Goal: Task Accomplishment & Management: Manage account settings

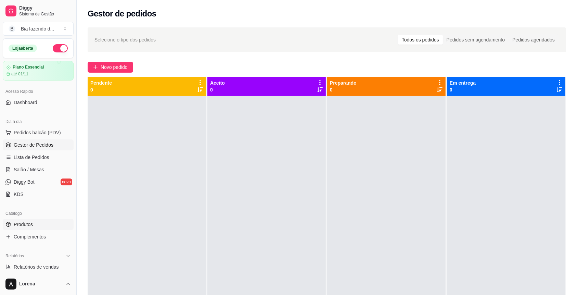
click at [62, 222] on link "Produtos" at bounding box center [38, 224] width 71 height 11
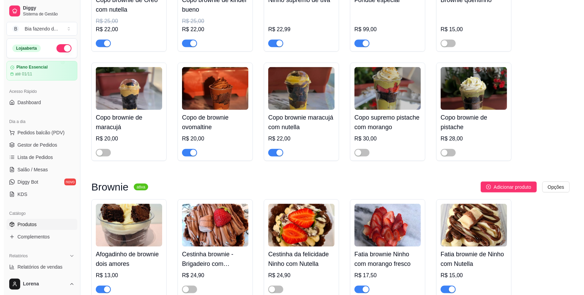
scroll to position [913, 0]
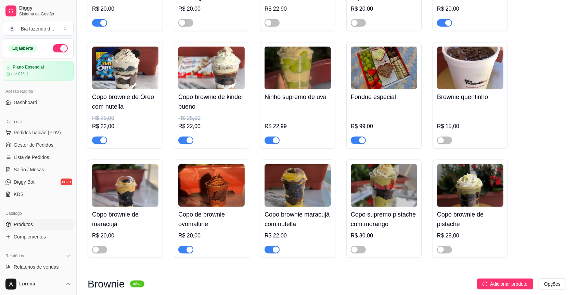
click at [446, 135] on div at bounding box center [470, 137] width 66 height 14
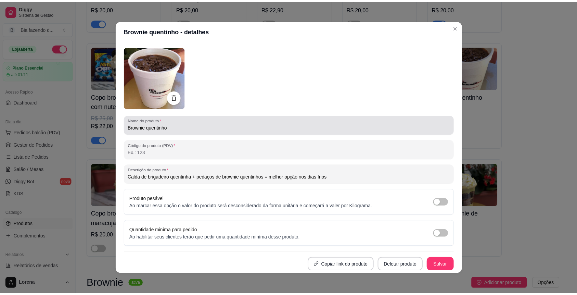
scroll to position [0, 0]
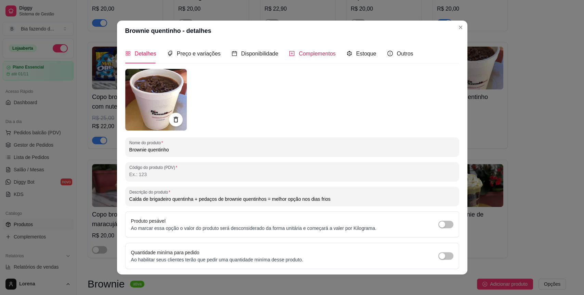
click at [289, 54] on div "Complementos" at bounding box center [312, 53] width 47 height 9
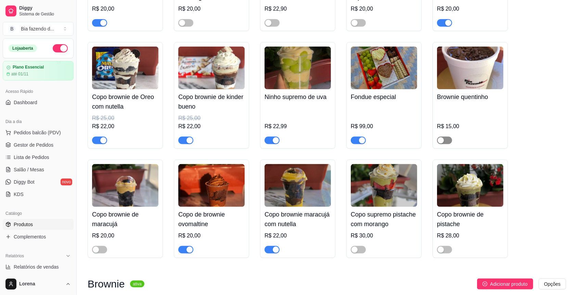
click at [440, 143] on div "button" at bounding box center [441, 140] width 6 height 6
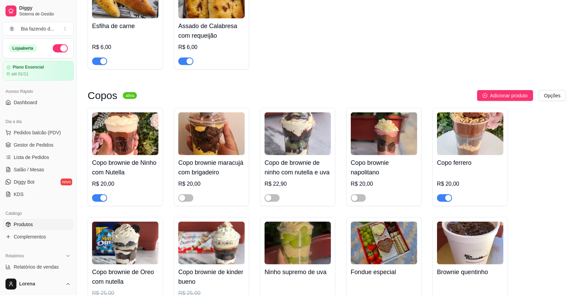
scroll to position [776, 0]
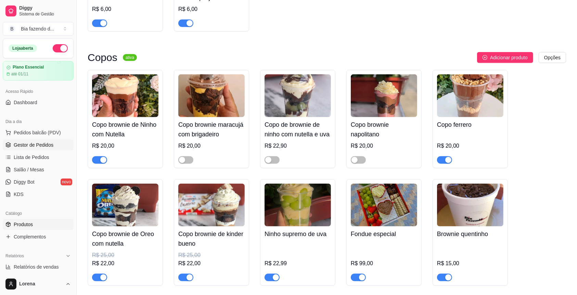
click at [33, 147] on span "Gestor de Pedidos" at bounding box center [34, 144] width 40 height 7
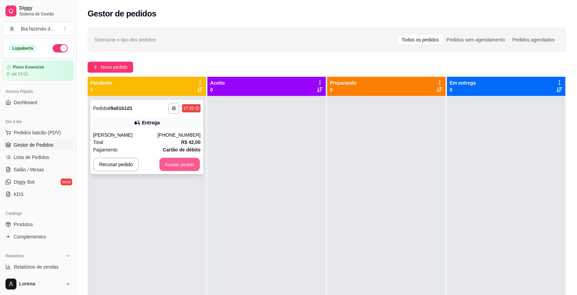
click at [167, 167] on button "Aceitar pedido" at bounding box center [180, 164] width 40 height 13
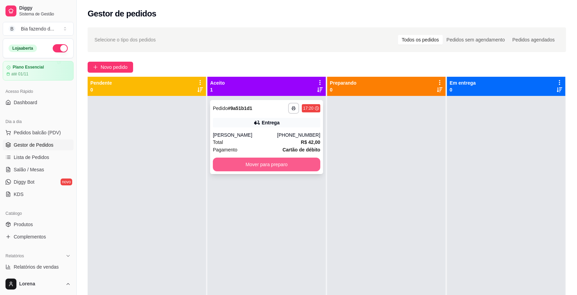
click at [283, 161] on button "Mover para preparo" at bounding box center [267, 164] width 108 height 14
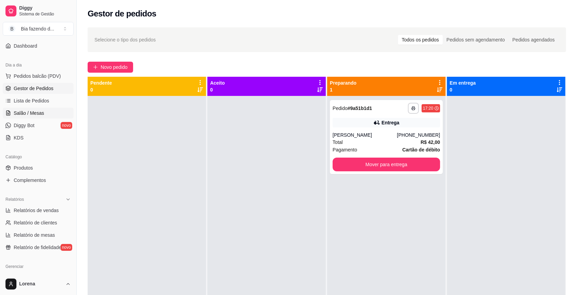
scroll to position [91, 0]
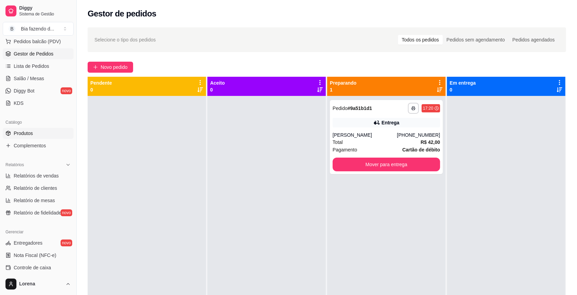
click at [36, 132] on link "Produtos" at bounding box center [38, 133] width 71 height 11
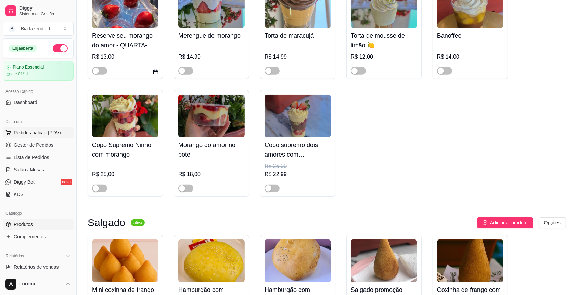
click at [46, 133] on span "Pedidos balcão (PDV)" at bounding box center [37, 132] width 47 height 7
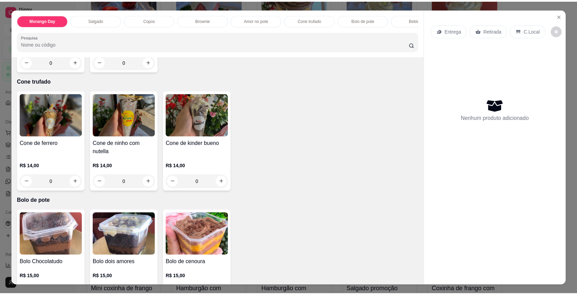
scroll to position [1004, 0]
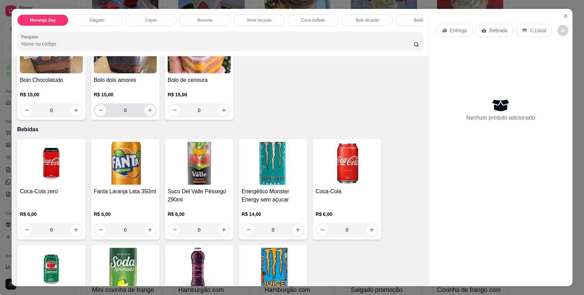
click at [148, 113] on icon "increase-product-quantity" at bounding box center [150, 110] width 5 height 5
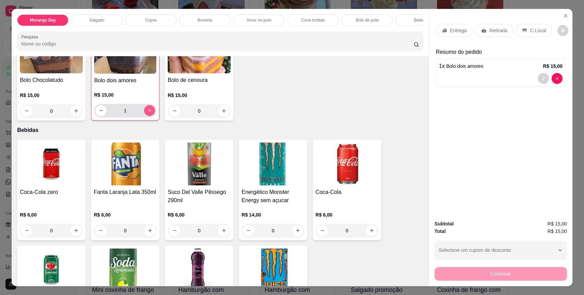
click at [147, 113] on icon "increase-product-quantity" at bounding box center [149, 110] width 5 height 5
type input "2"
click at [522, 28] on div "C.Local" at bounding box center [534, 30] width 36 height 13
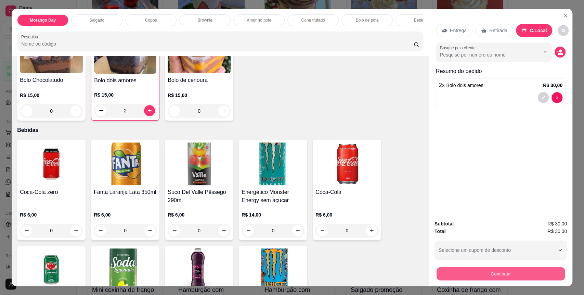
click at [462, 274] on button "Continuar" at bounding box center [501, 273] width 128 height 13
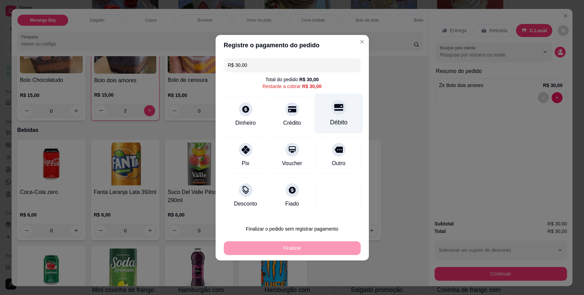
click at [325, 103] on div "Débito" at bounding box center [339, 113] width 48 height 40
type input "R$ 0,00"
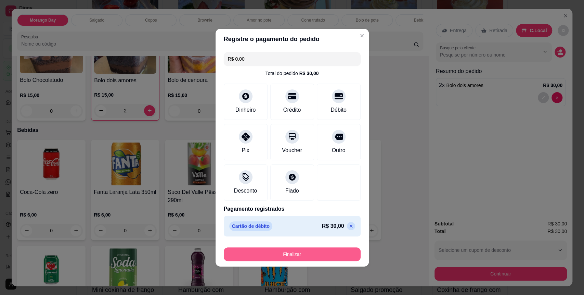
click at [300, 247] on button "Finalizar" at bounding box center [292, 254] width 137 height 14
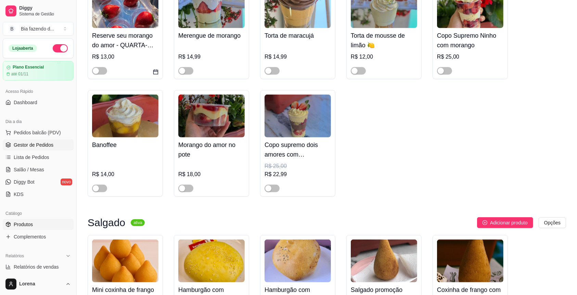
click at [48, 146] on span "Gestor de Pedidos" at bounding box center [34, 144] width 40 height 7
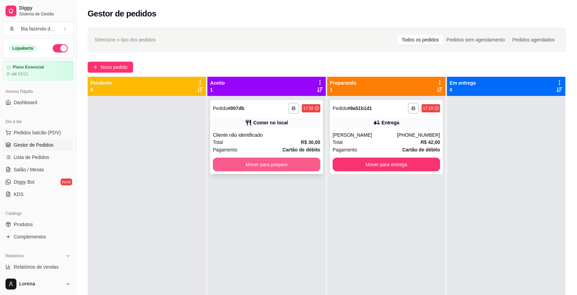
click at [289, 170] on button "Mover para preparo" at bounding box center [267, 164] width 108 height 14
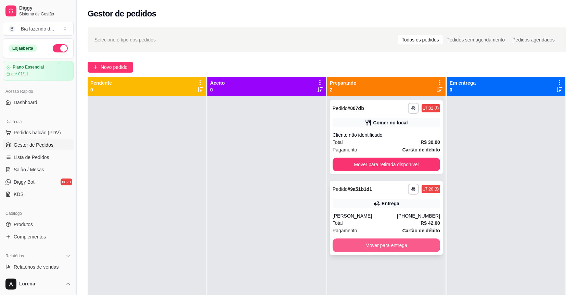
click at [378, 241] on button "Mover para entrega" at bounding box center [387, 245] width 108 height 14
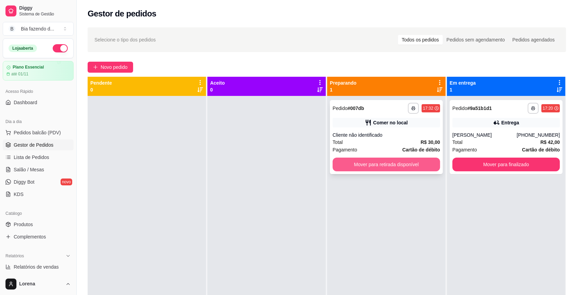
click at [415, 164] on button "Mover para retirada disponível" at bounding box center [387, 164] width 108 height 14
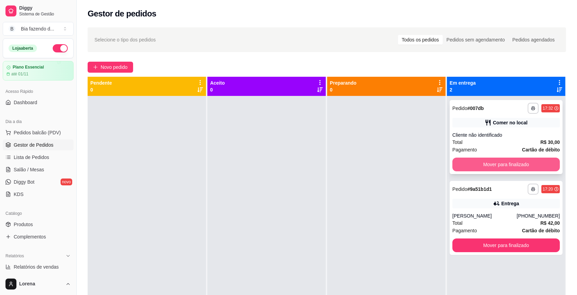
click at [492, 168] on button "Mover para finalizado" at bounding box center [507, 164] width 108 height 14
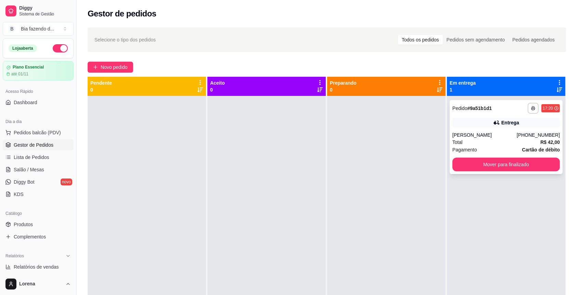
click at [310, 143] on div "**********" at bounding box center [327, 224] width 479 height 295
click at [308, 141] on div at bounding box center [266, 243] width 118 height 295
click at [19, 128] on button "Pedidos balcão (PDV)" at bounding box center [38, 132] width 71 height 11
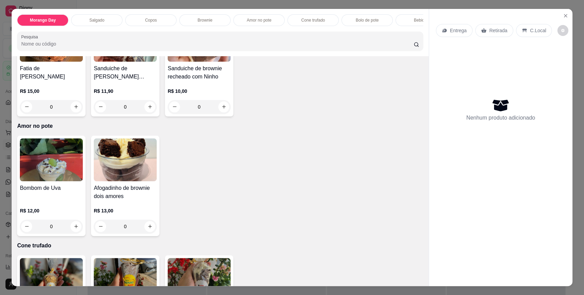
scroll to position [776, 0]
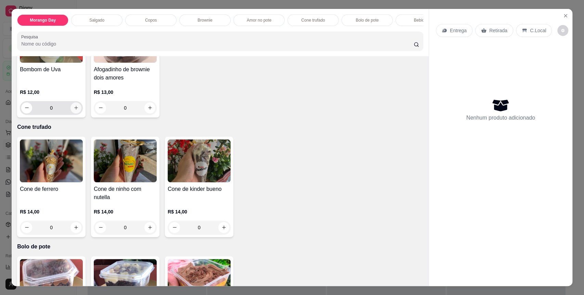
click at [74, 110] on icon "increase-product-quantity" at bounding box center [76, 107] width 5 height 5
type input "1"
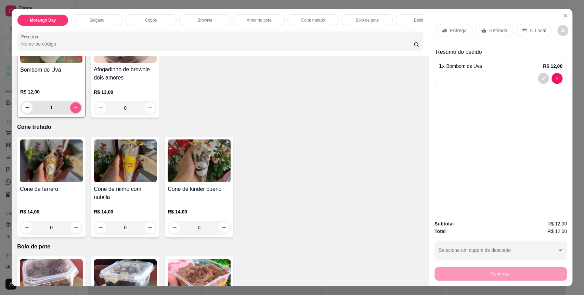
scroll to position [776, 0]
click at [537, 34] on p "C.Local" at bounding box center [538, 30] width 16 height 7
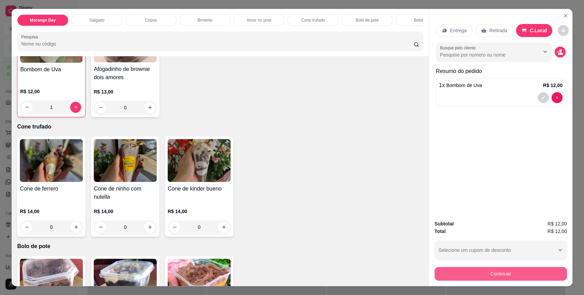
click at [457, 266] on div "Continuar" at bounding box center [501, 272] width 133 height 15
click at [482, 270] on button "Continuar" at bounding box center [501, 274] width 133 height 14
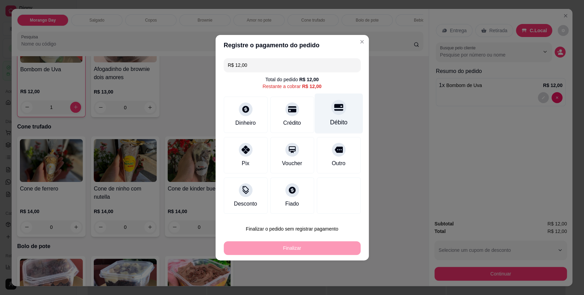
click at [343, 105] on div "Débito" at bounding box center [339, 113] width 48 height 40
type input "R$ 0,00"
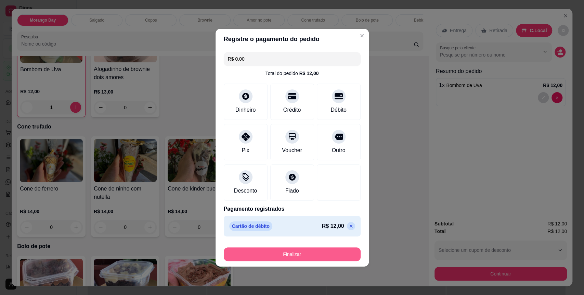
drag, startPoint x: 346, startPoint y: 245, endPoint x: 340, endPoint y: 256, distance: 12.4
click at [340, 256] on div "Finalizar" at bounding box center [292, 252] width 137 height 16
click at [340, 256] on button "Finalizar" at bounding box center [292, 253] width 133 height 13
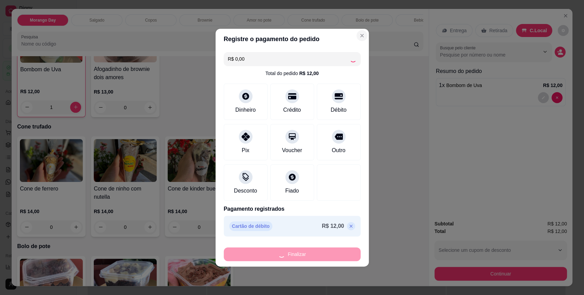
type input "0"
type input "-R$ 12,00"
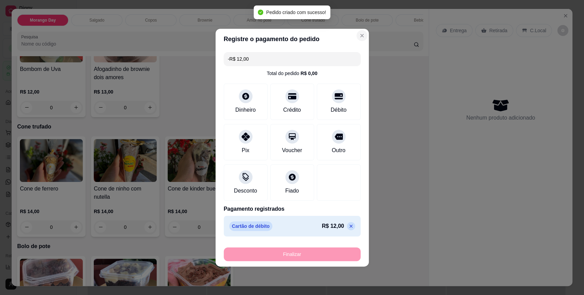
scroll to position [776, 0]
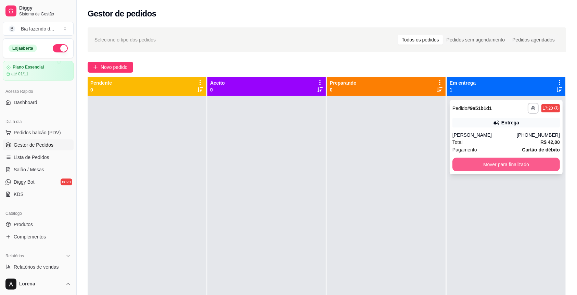
click at [536, 163] on button "Mover para finalizado" at bounding box center [507, 164] width 108 height 14
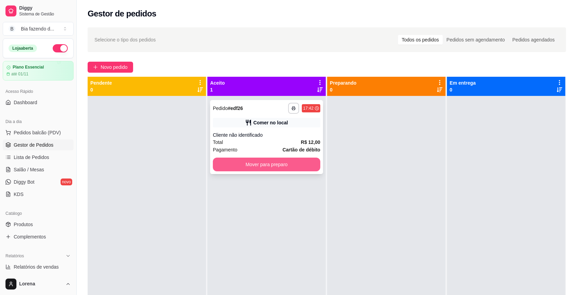
click at [286, 168] on button "Mover para preparo" at bounding box center [267, 164] width 108 height 14
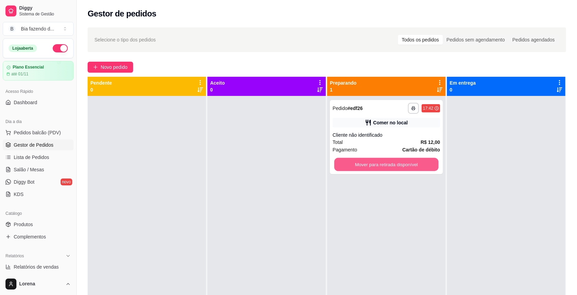
click at [365, 164] on button "Mover para retirada disponível" at bounding box center [387, 164] width 104 height 13
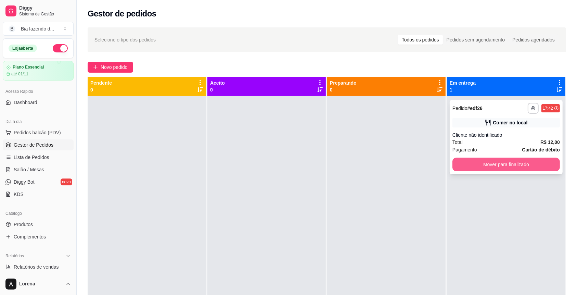
click at [476, 168] on button "Mover para finalizado" at bounding box center [507, 164] width 108 height 14
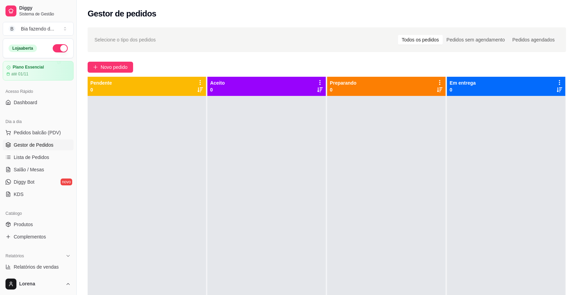
click at [49, 138] on ul "Pedidos balcão (PDV) Gestor de Pedidos Lista de Pedidos Salão / Mesas Diggy Bot…" at bounding box center [38, 163] width 71 height 73
click at [49, 135] on span "Pedidos balcão (PDV)" at bounding box center [37, 132] width 47 height 7
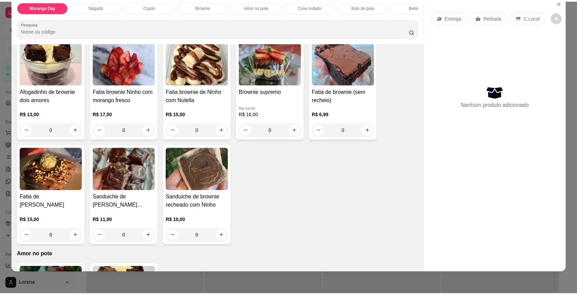
scroll to position [528, 0]
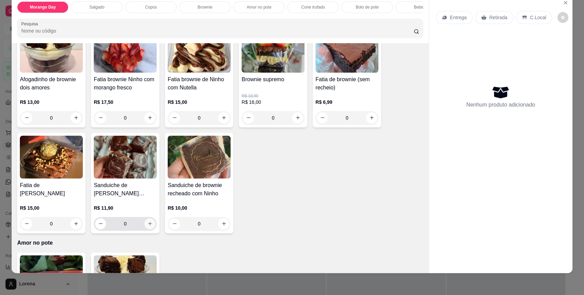
click at [151, 229] on button "increase-product-quantity" at bounding box center [149, 223] width 11 height 11
type input "1"
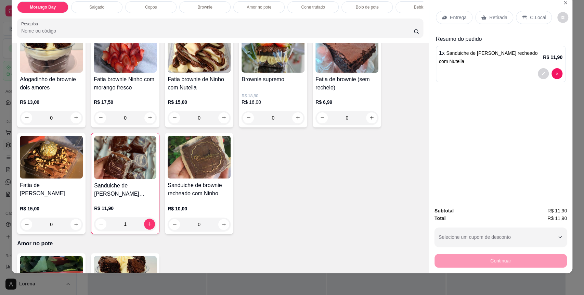
click at [524, 14] on div "C.Local" at bounding box center [534, 17] width 36 height 13
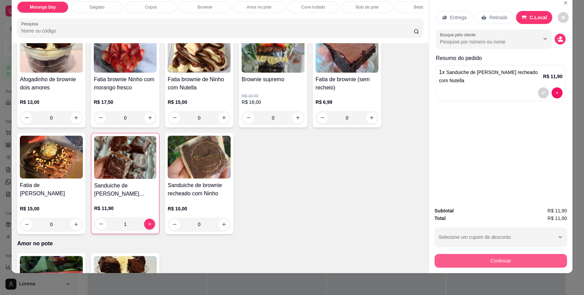
click at [471, 266] on button "Continuar" at bounding box center [501, 261] width 133 height 14
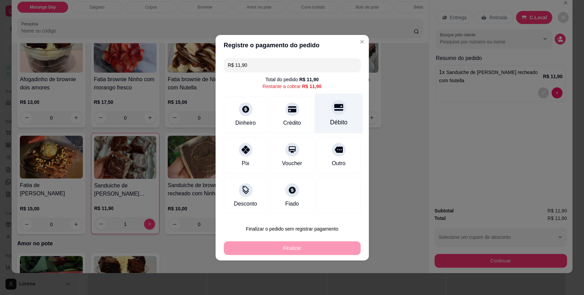
click at [334, 120] on div "Débito" at bounding box center [338, 122] width 17 height 9
type input "R$ 0,00"
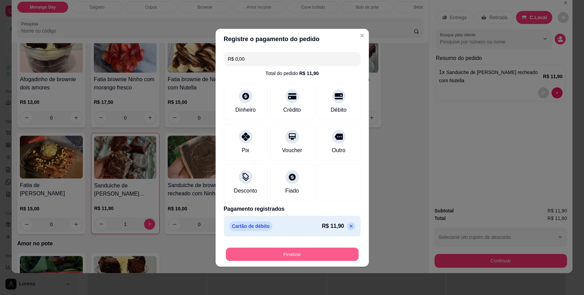
click at [324, 249] on button "Finalizar" at bounding box center [292, 253] width 133 height 13
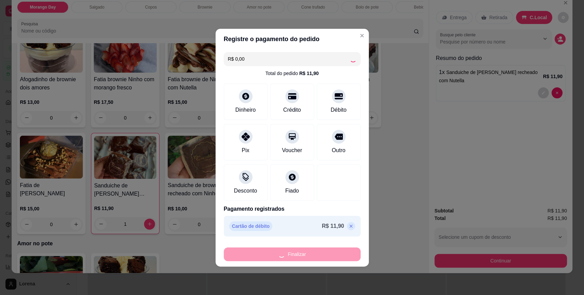
type input "0"
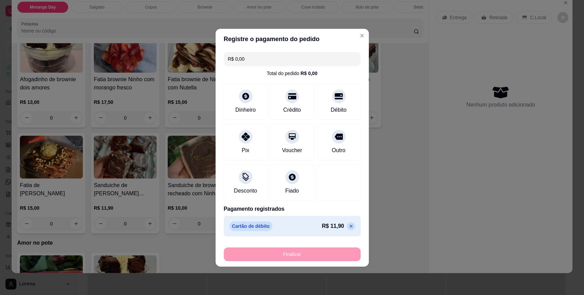
type input "-R$ 11,90"
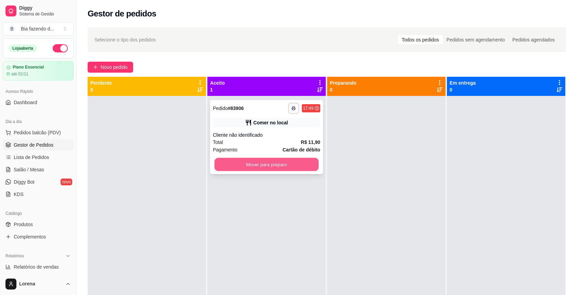
click at [273, 164] on button "Mover para preparo" at bounding box center [267, 164] width 104 height 13
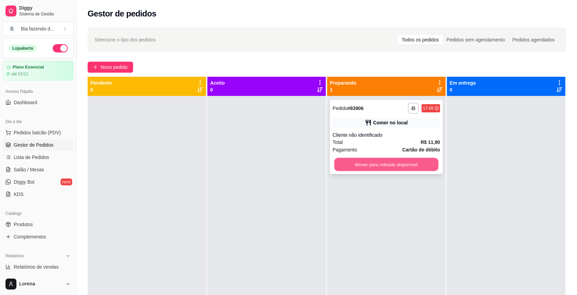
click at [380, 166] on button "Mover para retirada disponível" at bounding box center [387, 164] width 104 height 13
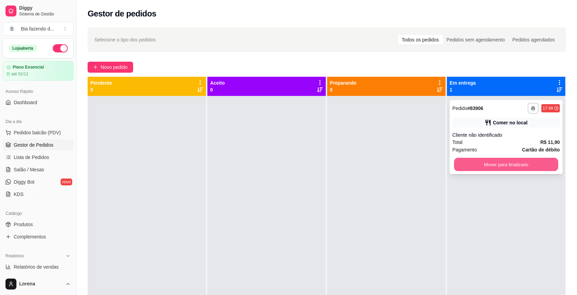
click at [520, 164] on button "Mover para finalizado" at bounding box center [506, 164] width 104 height 13
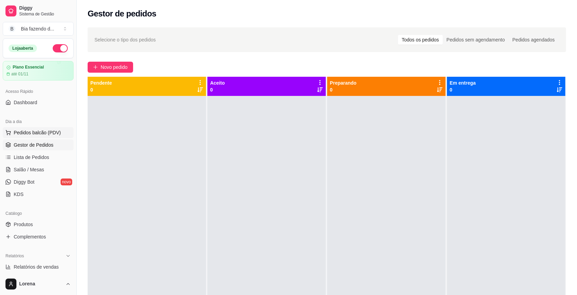
click at [36, 131] on span "Pedidos balcão (PDV)" at bounding box center [37, 132] width 47 height 7
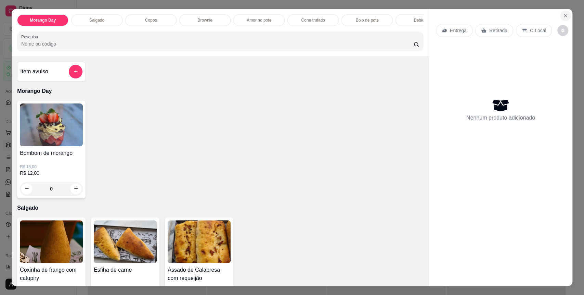
click at [560, 15] on button "Close" at bounding box center [565, 15] width 11 height 11
